Goal: Find specific page/section: Find specific page/section

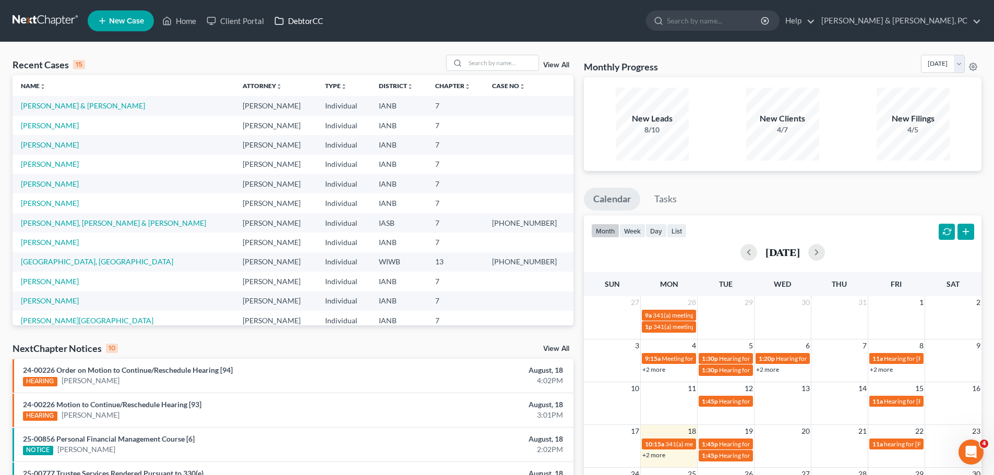
click at [312, 16] on link "DebtorCC" at bounding box center [298, 20] width 59 height 19
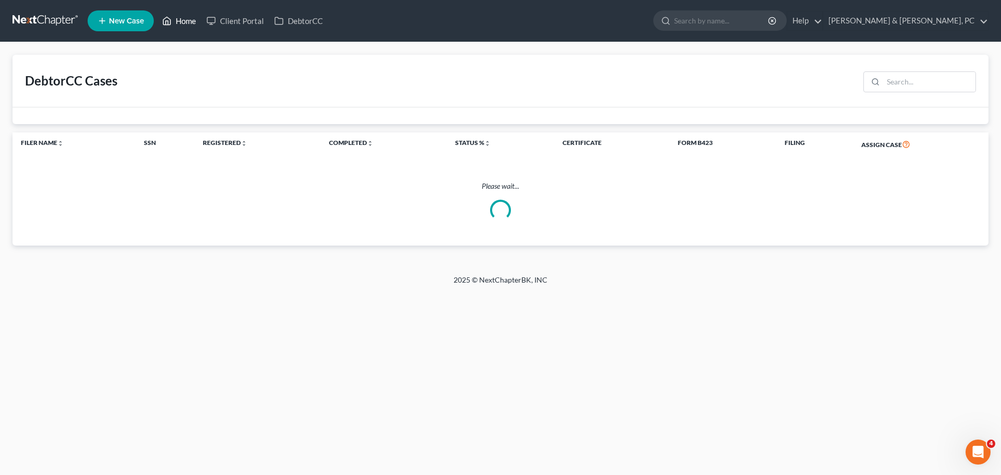
click at [185, 20] on link "Home" at bounding box center [179, 20] width 44 height 19
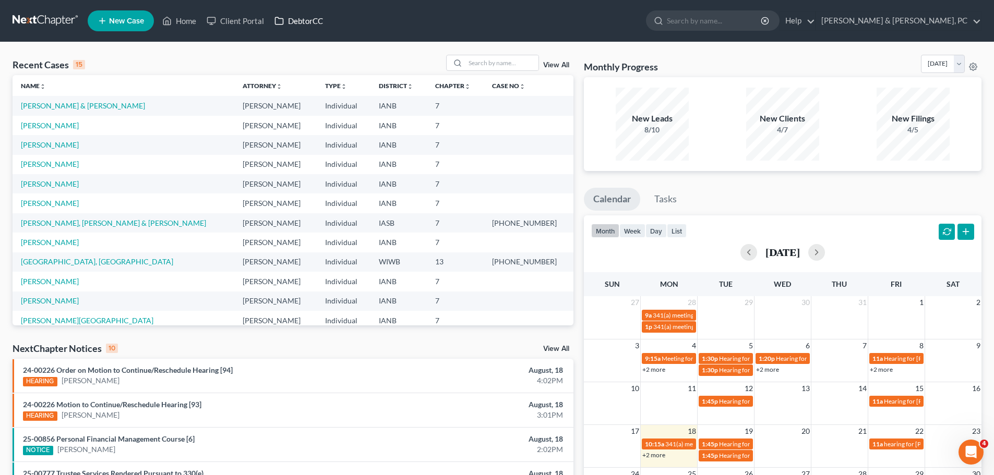
click at [321, 15] on link "DebtorCC" at bounding box center [298, 20] width 59 height 19
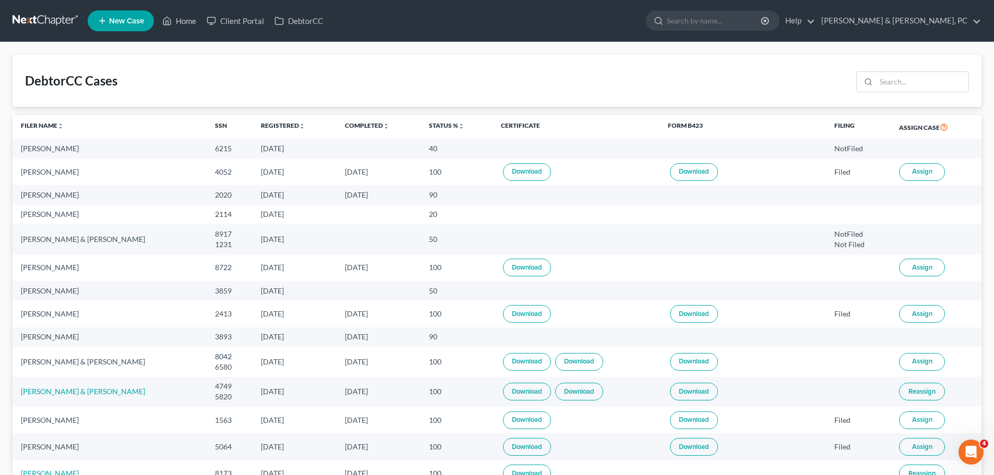
click at [916, 71] on div at bounding box center [910, 80] width 117 height 27
click at [916, 80] on input "search" at bounding box center [922, 82] width 92 height 20
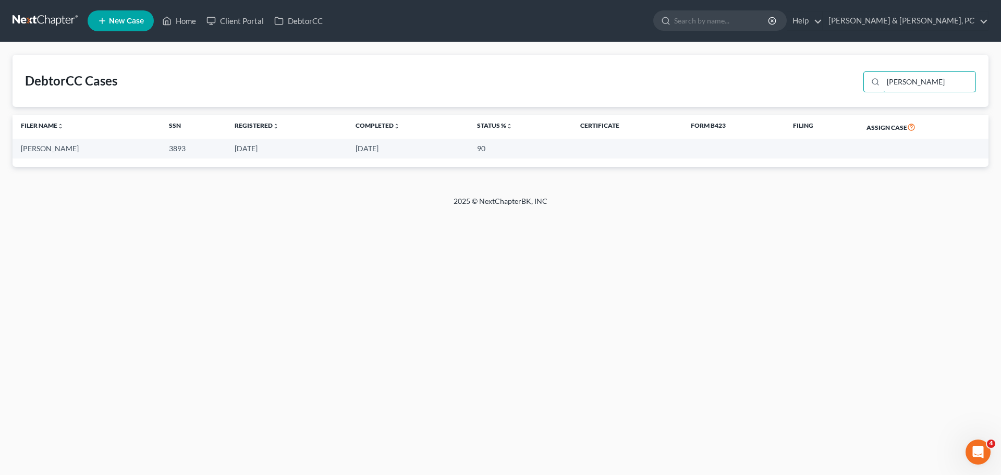
drag, startPoint x: 948, startPoint y: 83, endPoint x: 853, endPoint y: 87, distance: 95.0
click at [852, 87] on div "DebtorCC Cases [PERSON_NAME]" at bounding box center [501, 81] width 976 height 52
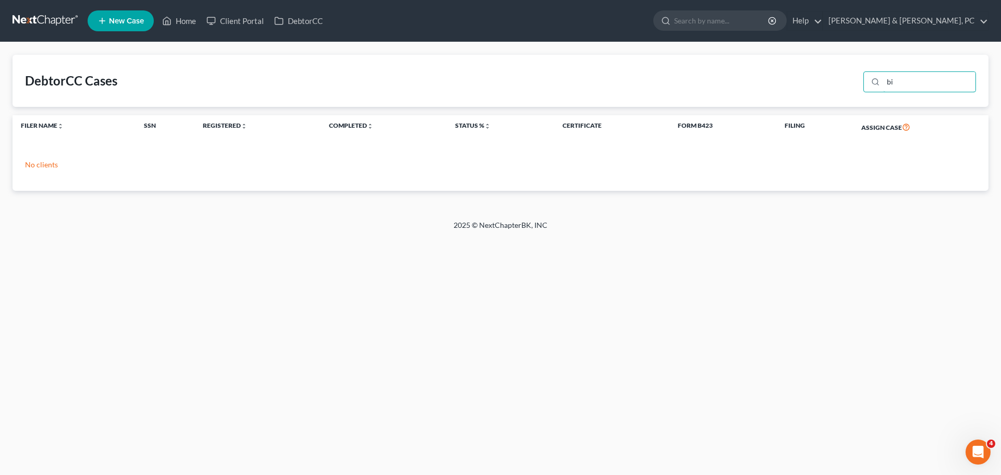
type input "b"
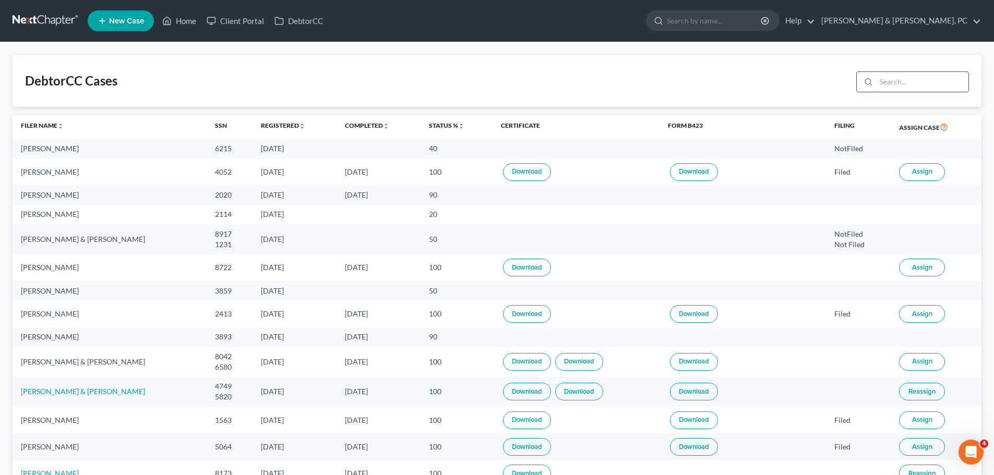
click at [882, 80] on input "search" at bounding box center [922, 82] width 92 height 20
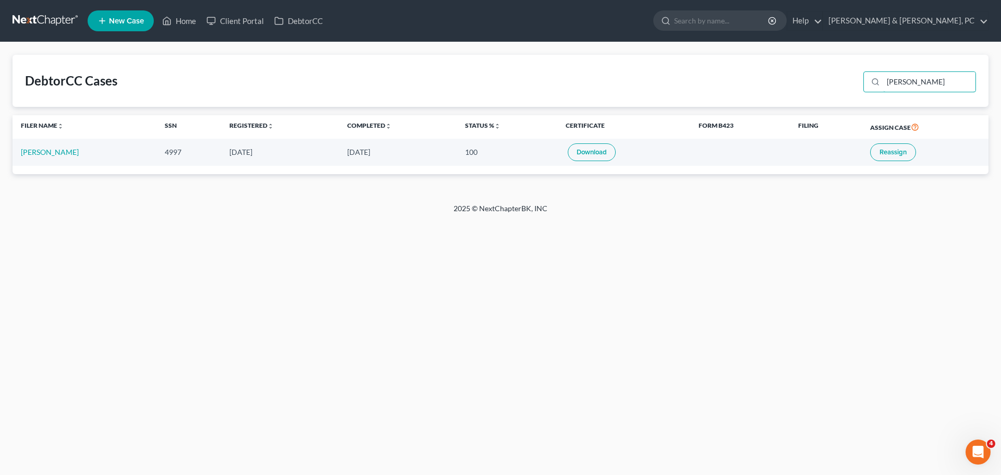
drag, startPoint x: 938, startPoint y: 81, endPoint x: 621, endPoint y: 104, distance: 318.0
click at [621, 104] on div "DebtorCC Cases [PERSON_NAME]" at bounding box center [501, 81] width 976 height 52
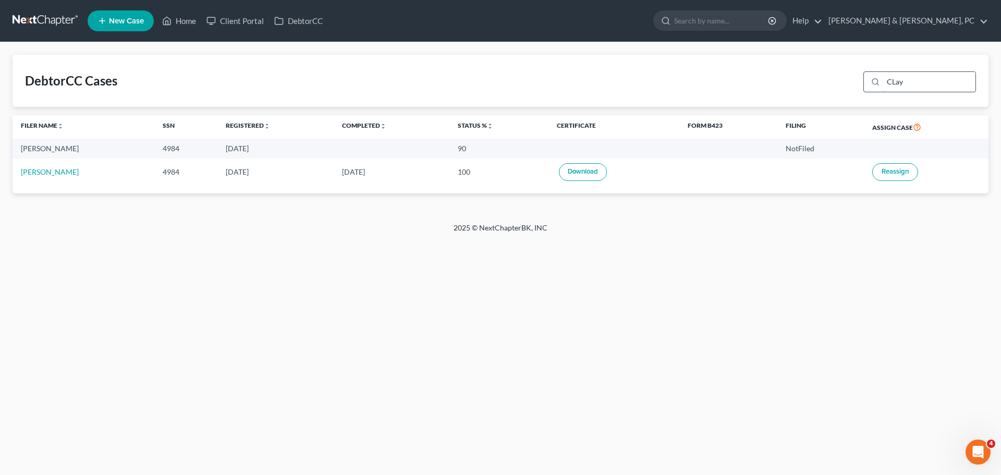
click at [926, 93] on div "CLay" at bounding box center [917, 80] width 117 height 27
drag, startPoint x: 924, startPoint y: 83, endPoint x: 774, endPoint y: 86, distance: 149.7
click at [774, 86] on div "DebtorCC Cases CLay" at bounding box center [501, 81] width 976 height 52
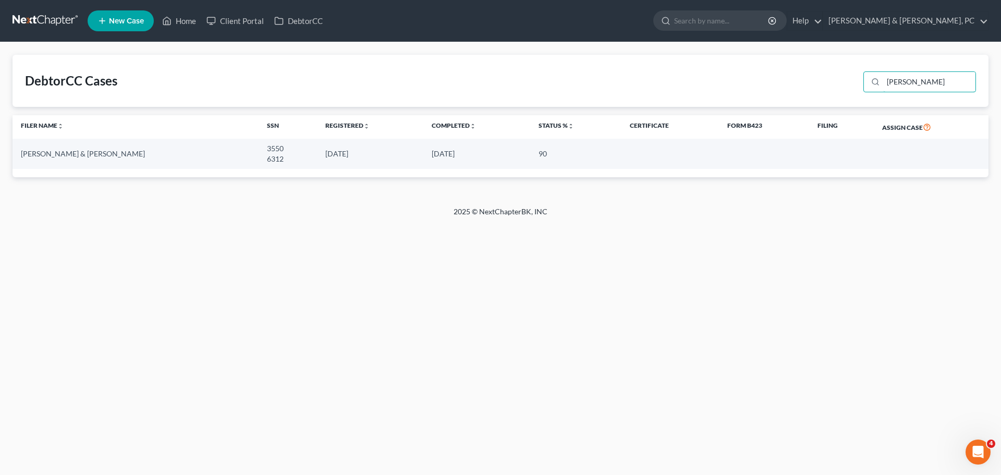
drag, startPoint x: 923, startPoint y: 78, endPoint x: 803, endPoint y: 74, distance: 119.5
click at [803, 74] on div "DebtorCC Cases [PERSON_NAME]" at bounding box center [501, 81] width 976 height 52
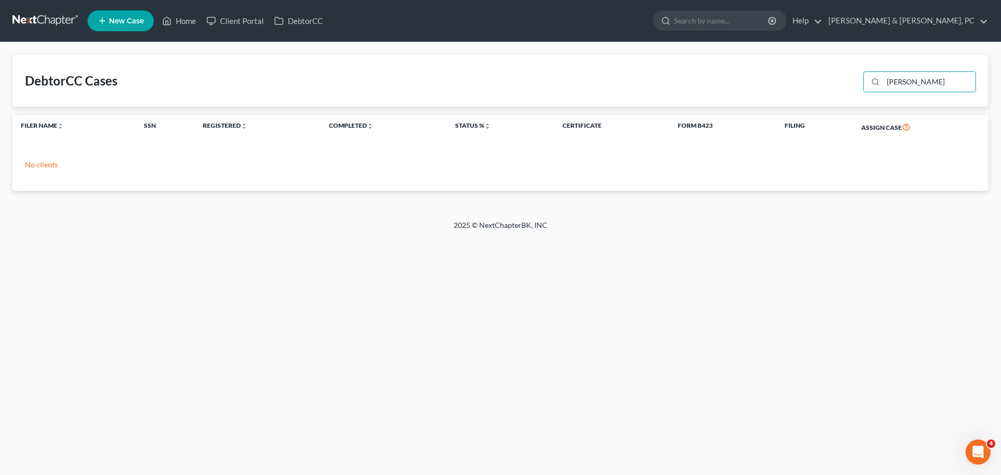
drag, startPoint x: 919, startPoint y: 84, endPoint x: 825, endPoint y: 75, distance: 94.9
click at [825, 75] on div "DebtorCC Cases [PERSON_NAME]" at bounding box center [501, 81] width 976 height 52
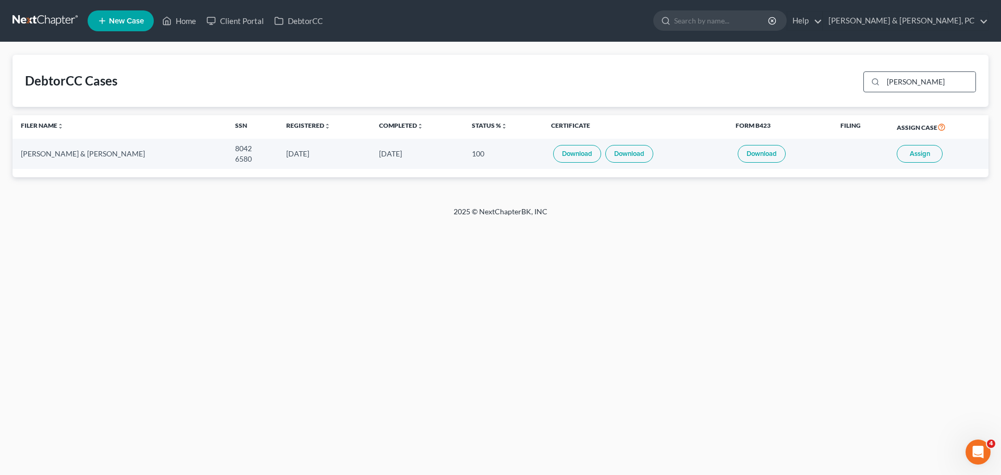
click at [927, 92] on div "[PERSON_NAME]" at bounding box center [920, 81] width 113 height 21
drag, startPoint x: 904, startPoint y: 84, endPoint x: 896, endPoint y: 83, distance: 8.4
click at [896, 83] on input "[PERSON_NAME]" at bounding box center [929, 82] width 92 height 20
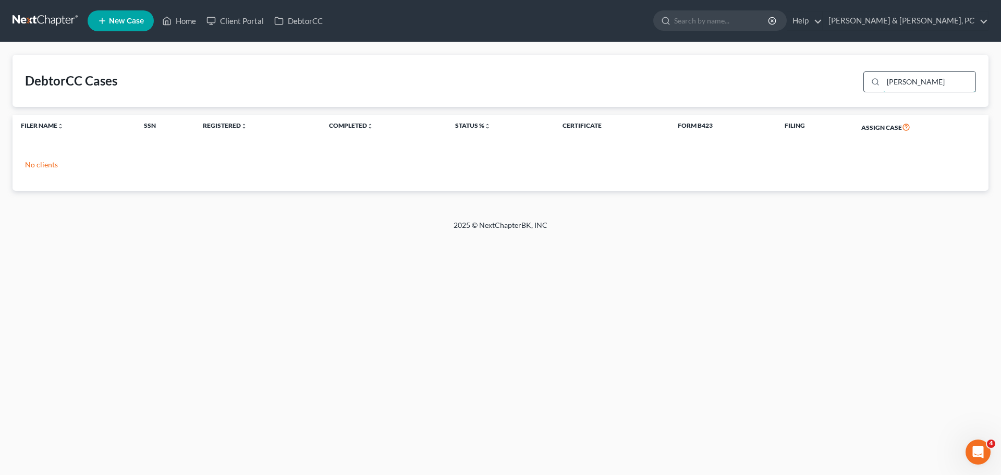
drag, startPoint x: 929, startPoint y: 77, endPoint x: 905, endPoint y: 76, distance: 24.0
click at [905, 76] on input "[PERSON_NAME]" at bounding box center [929, 82] width 92 height 20
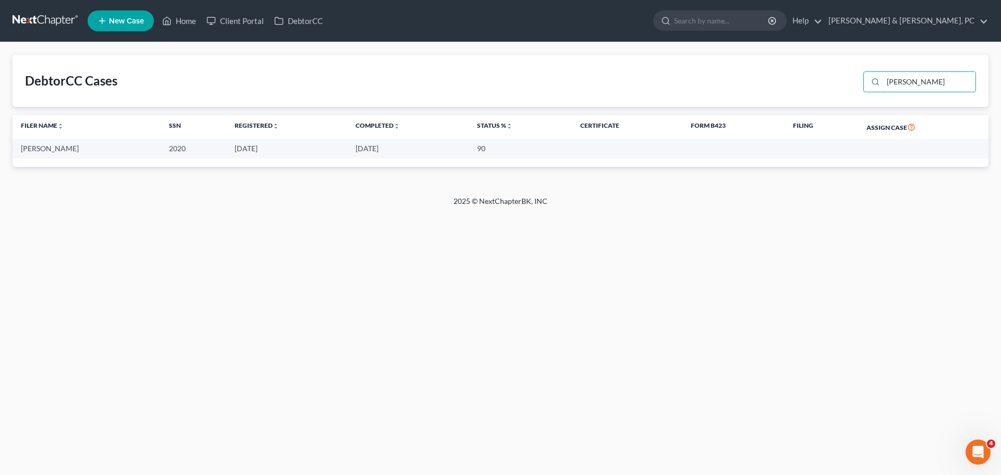
drag, startPoint x: 875, startPoint y: 82, endPoint x: 853, endPoint y: 80, distance: 22.1
click at [853, 80] on div "DebtorCC Cases [PERSON_NAME]" at bounding box center [501, 81] width 976 height 52
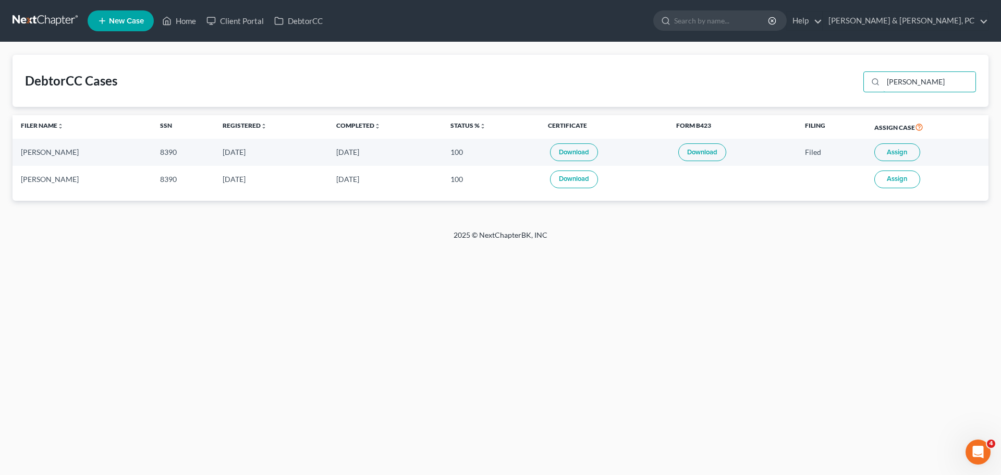
drag, startPoint x: 923, startPoint y: 87, endPoint x: 857, endPoint y: 70, distance: 67.7
click at [857, 70] on div "DebtorCC Cases [PERSON_NAME]" at bounding box center [501, 81] width 976 height 52
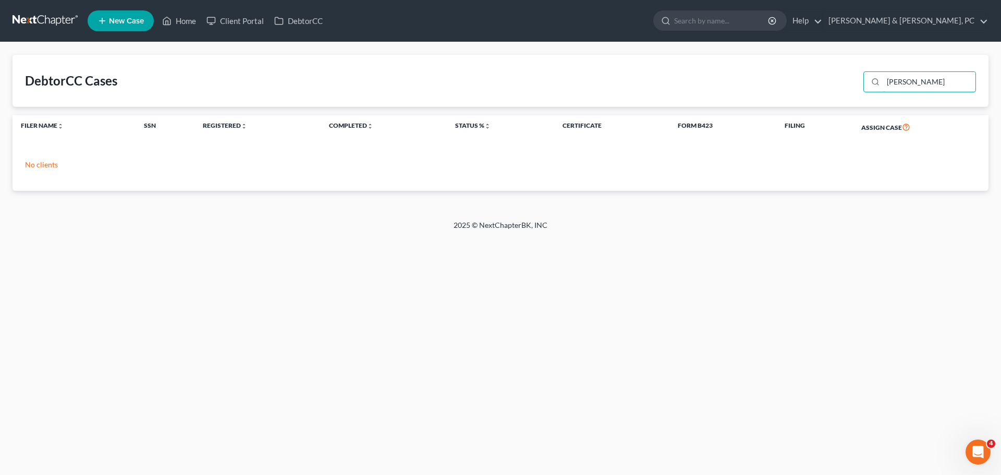
drag, startPoint x: 927, startPoint y: 87, endPoint x: 790, endPoint y: 57, distance: 140.3
click at [790, 57] on div "DebtorCC Cases [PERSON_NAME]" at bounding box center [501, 81] width 976 height 52
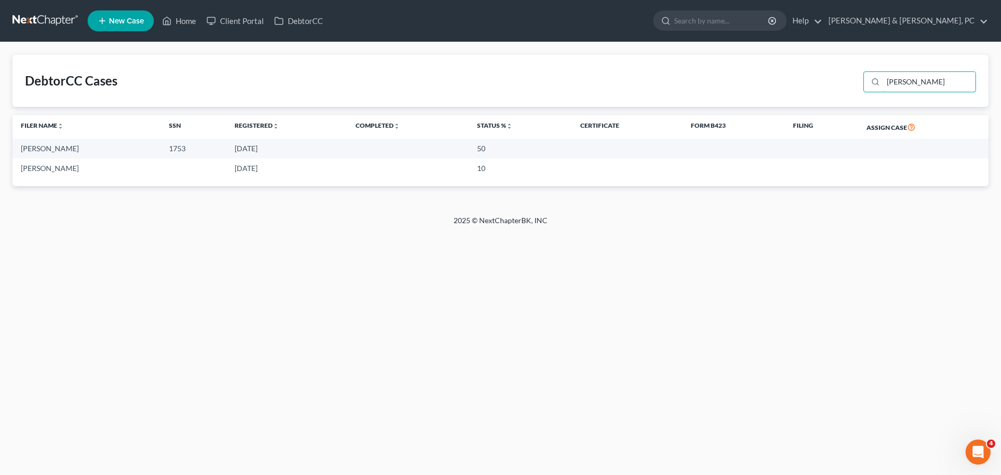
drag, startPoint x: 912, startPoint y: 87, endPoint x: 847, endPoint y: 90, distance: 64.8
click at [847, 90] on div "DebtorCC Cases [PERSON_NAME]" at bounding box center [501, 81] width 976 height 52
type input "[PERSON_NAME]"
